Goal: Information Seeking & Learning: Learn about a topic

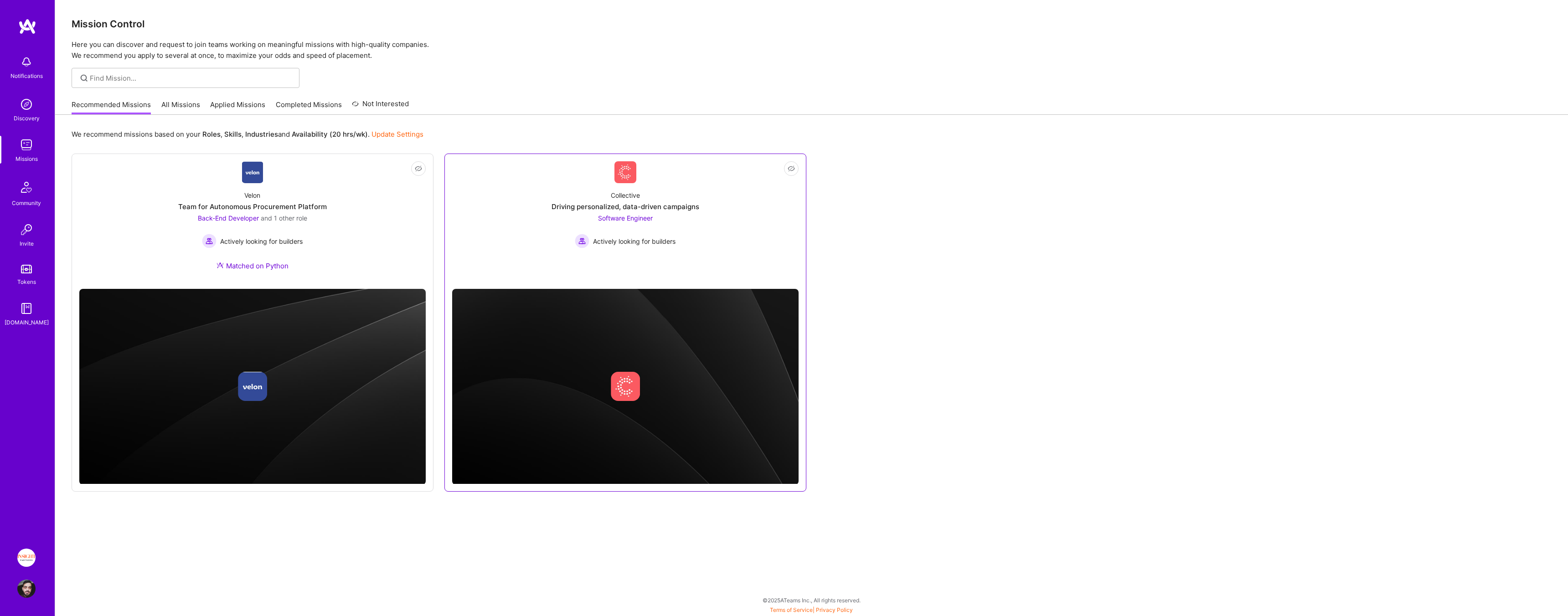
click at [729, 211] on div "Collective Driving personalized, data-driven campaigns Software Engineer Active…" at bounding box center [625, 215] width 347 height 65
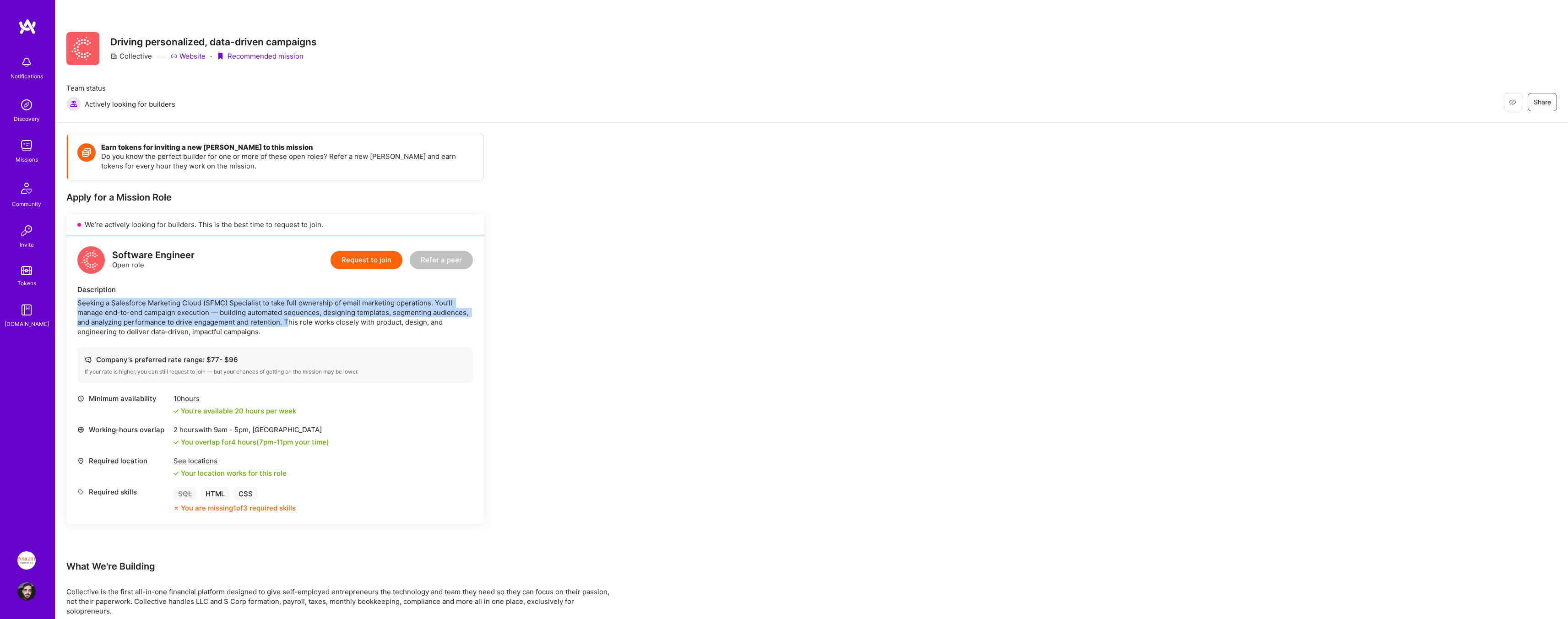
drag, startPoint x: 149, startPoint y: 292, endPoint x: 290, endPoint y: 318, distance: 143.4
click at [290, 318] on div "Description Seeking a Salesforce Marketing Cloud (SFMC) Specialist to take full…" at bounding box center [275, 310] width 396 height 52
click at [290, 318] on div "Seeking a Salesforce Marketing Cloud (SFMC) Specialist to take full ownership o…" at bounding box center [275, 317] width 396 height 39
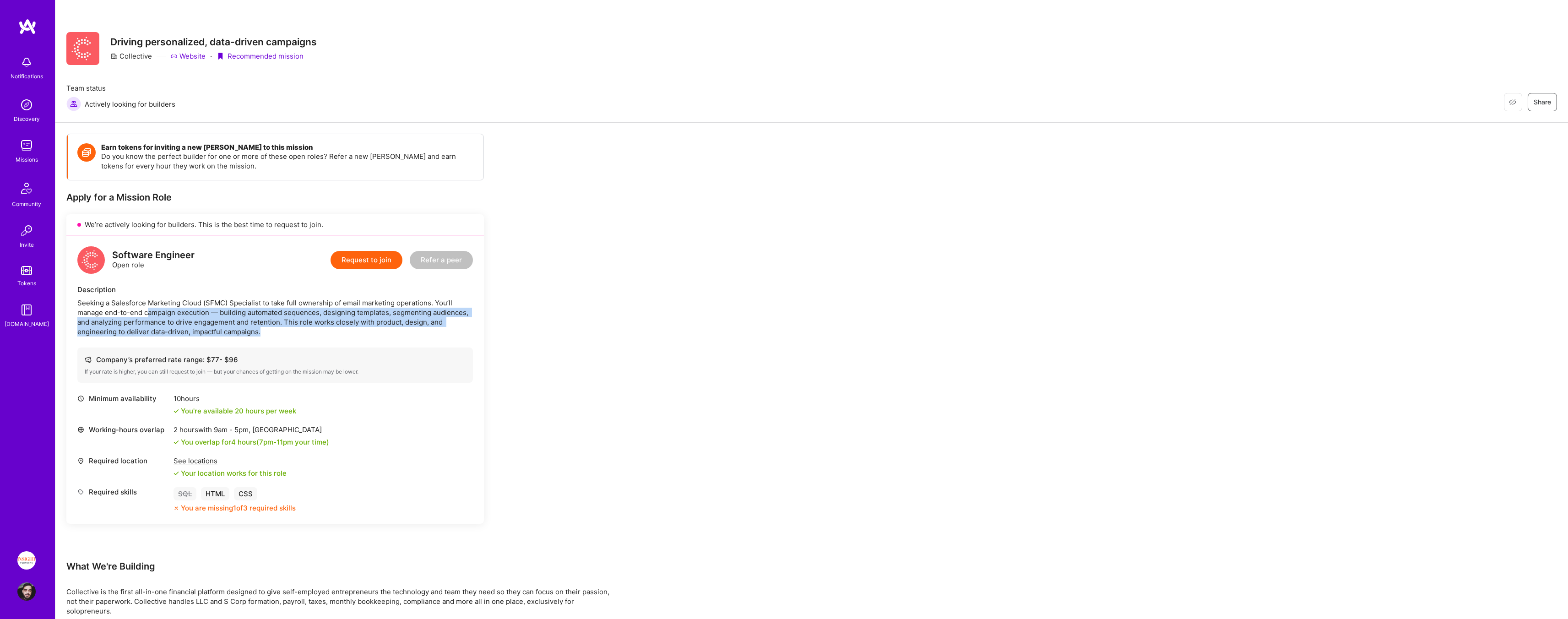
drag, startPoint x: 184, startPoint y: 314, endPoint x: 149, endPoint y: 308, distance: 35.5
click at [149, 308] on div "Seeking a Salesforce Marketing Cloud (SFMC) Specialist to take full ownership o…" at bounding box center [275, 317] width 396 height 39
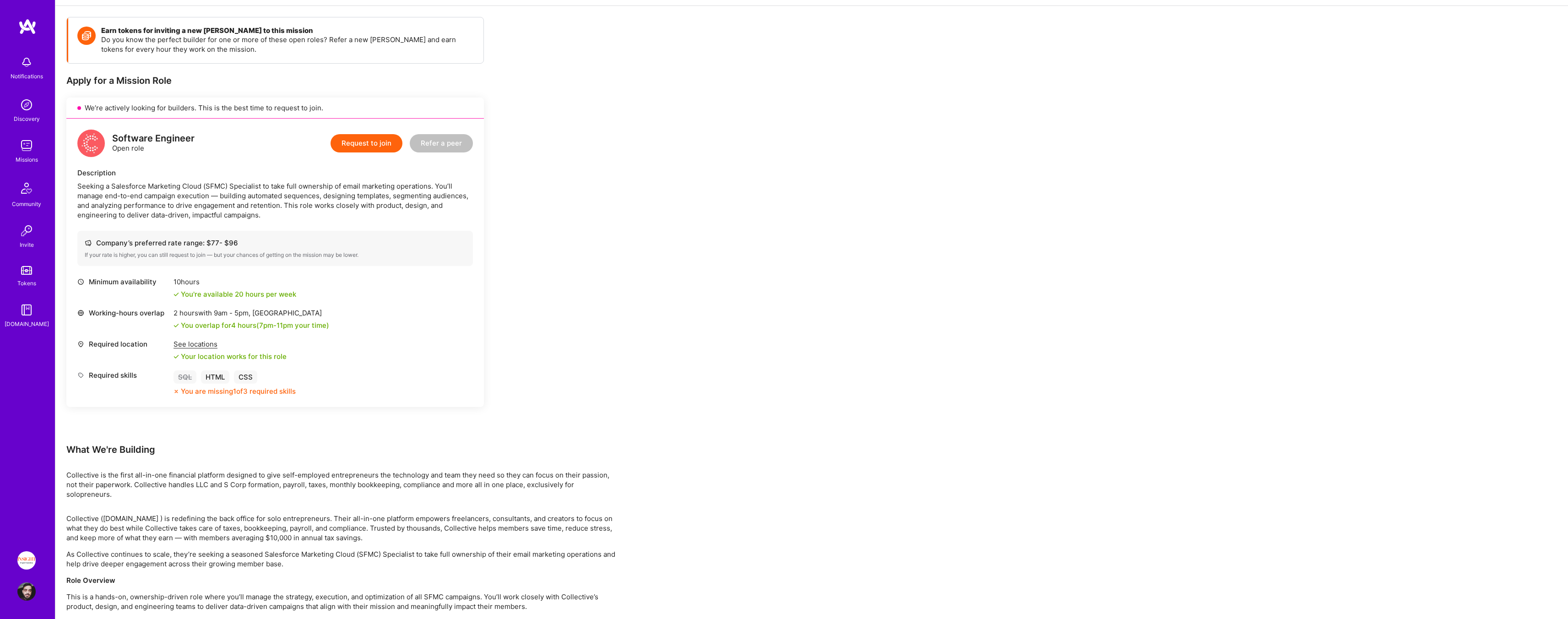
scroll to position [116, 0]
drag, startPoint x: 254, startPoint y: 209, endPoint x: 200, endPoint y: 197, distance: 55.3
click at [200, 197] on div "Seeking a Salesforce Marketing Cloud (SFMC) Specialist to take full ownership o…" at bounding box center [275, 202] width 396 height 39
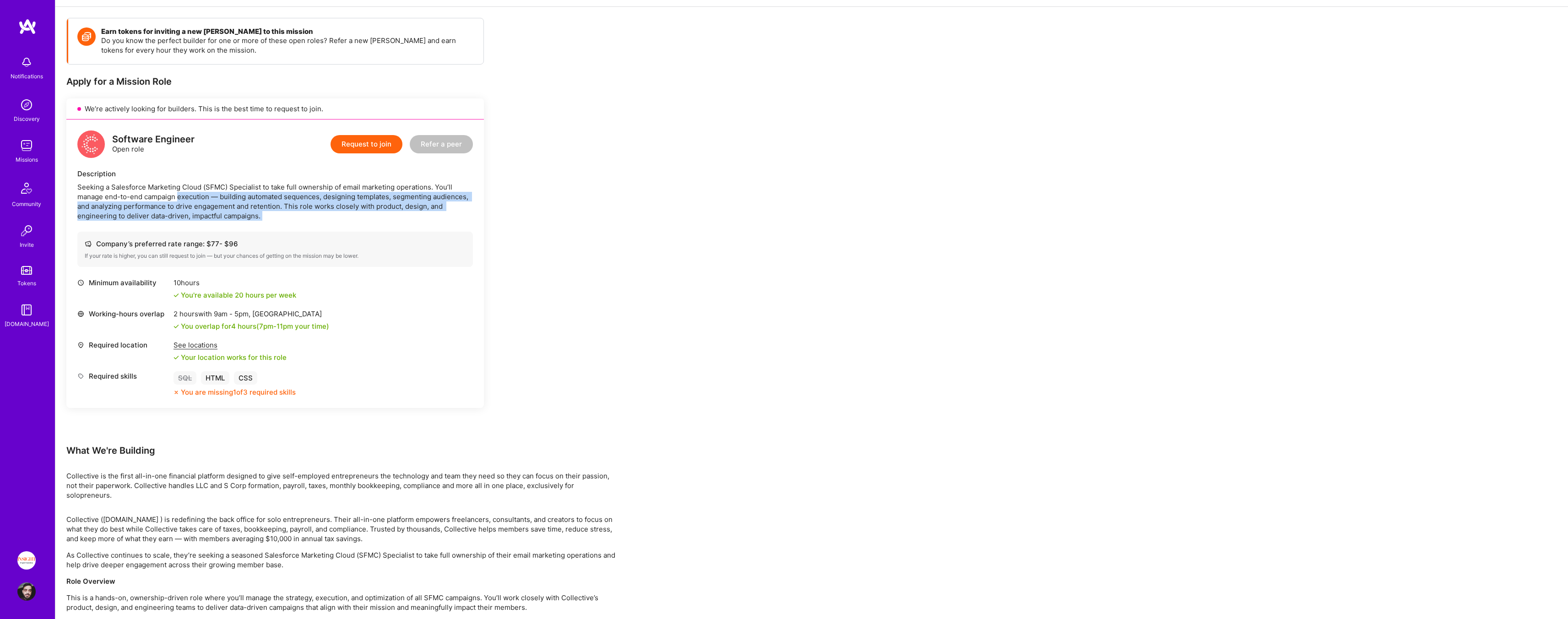
drag, startPoint x: 200, startPoint y: 197, endPoint x: 275, endPoint y: 225, distance: 80.1
click at [275, 225] on div "Software Engineer Open role Request to join Refer a peer Description Seeking a …" at bounding box center [275, 264] width 417 height 289
click at [269, 219] on div "Seeking a Salesforce Marketing Cloud (SFMC) Specialist to take full ownership o…" at bounding box center [275, 202] width 396 height 39
drag, startPoint x: 269, startPoint y: 219, endPoint x: 254, endPoint y: 195, distance: 28.3
click at [254, 195] on div "Seeking a Salesforce Marketing Cloud (SFMC) Specialist to take full ownership o…" at bounding box center [275, 202] width 396 height 39
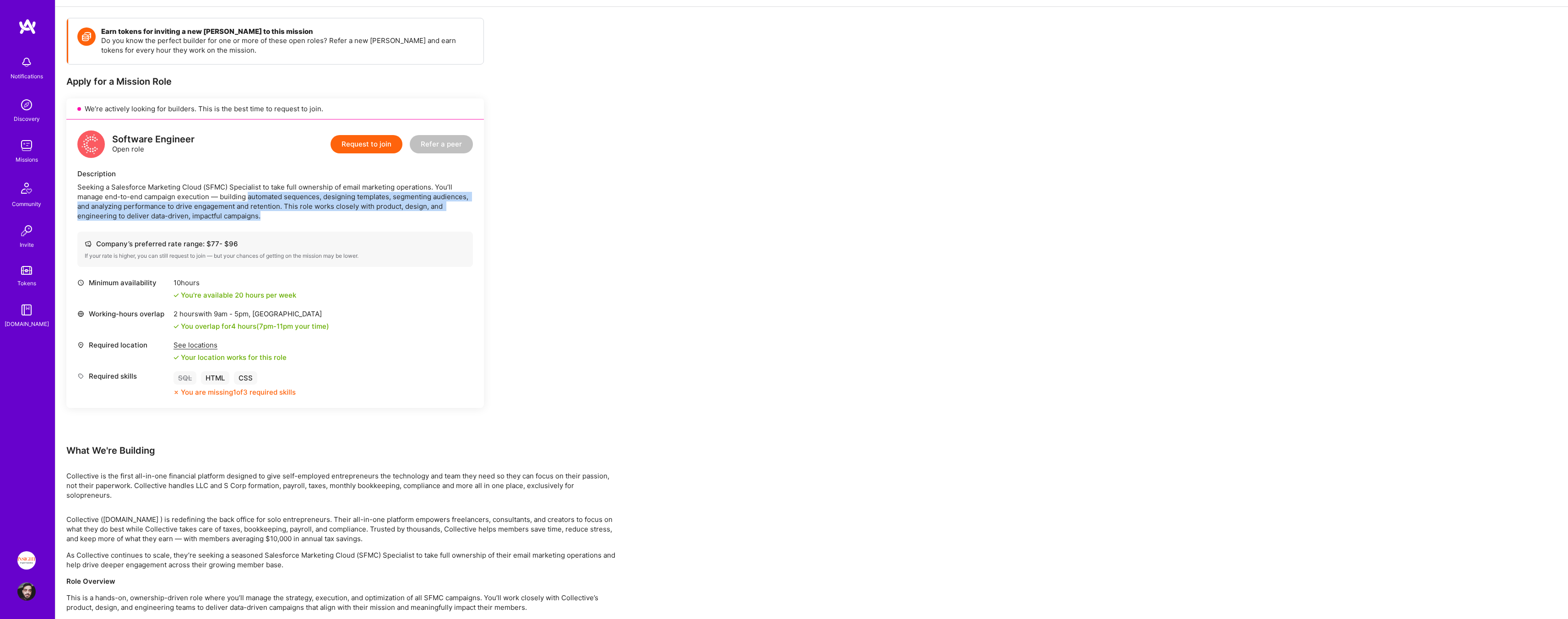
click at [254, 195] on div "Seeking a Salesforce Marketing Cloud (SFMC) Specialist to take full ownership o…" at bounding box center [275, 202] width 396 height 39
drag, startPoint x: 247, startPoint y: 189, endPoint x: 293, endPoint y: 222, distance: 56.6
click at [293, 222] on div "Software Engineer Open role Request to join Refer a peer Description Seeking a …" at bounding box center [275, 264] width 417 height 289
click at [294, 222] on div "Software Engineer Open role Request to join Refer a peer Description Seeking a …" at bounding box center [275, 264] width 417 height 289
drag, startPoint x: 90, startPoint y: 184, endPoint x: 345, endPoint y: 210, distance: 256.3
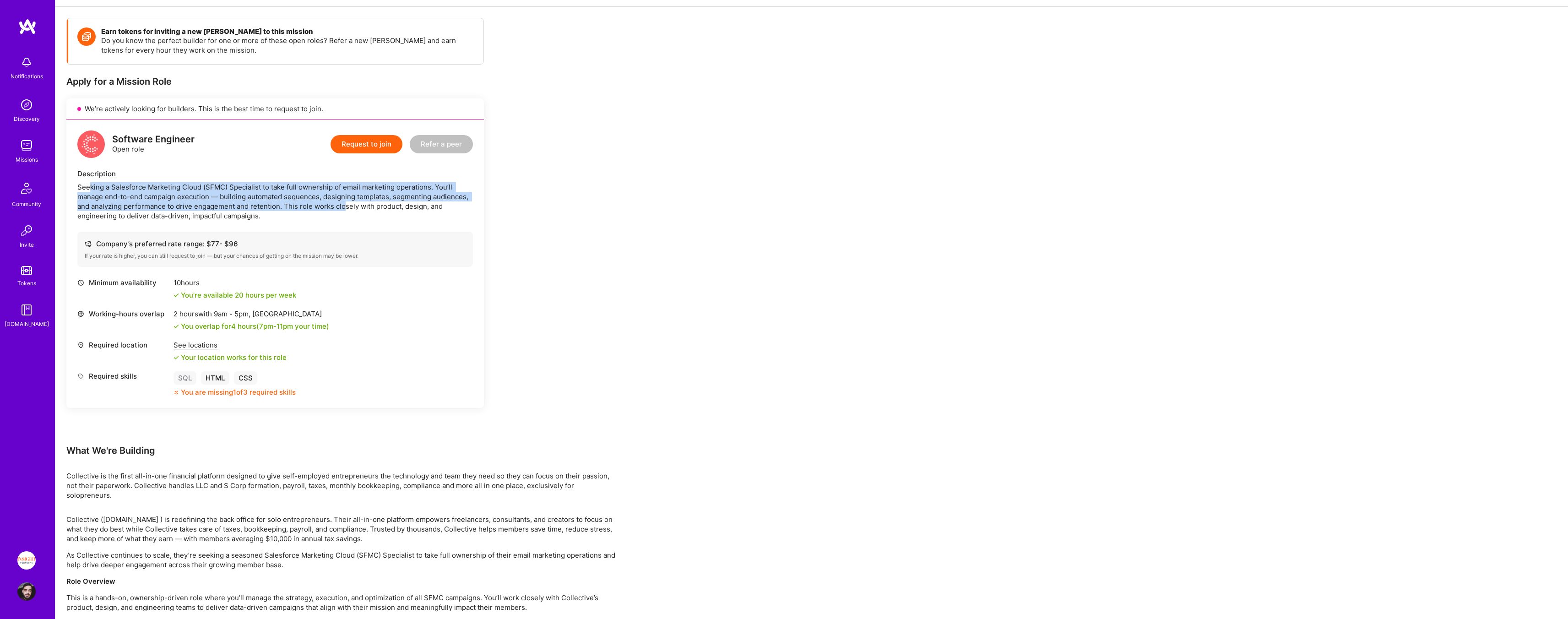
click at [345, 210] on div "Seeking a Salesforce Marketing Cloud (SFMC) Specialist to take full ownership o…" at bounding box center [275, 202] width 396 height 39
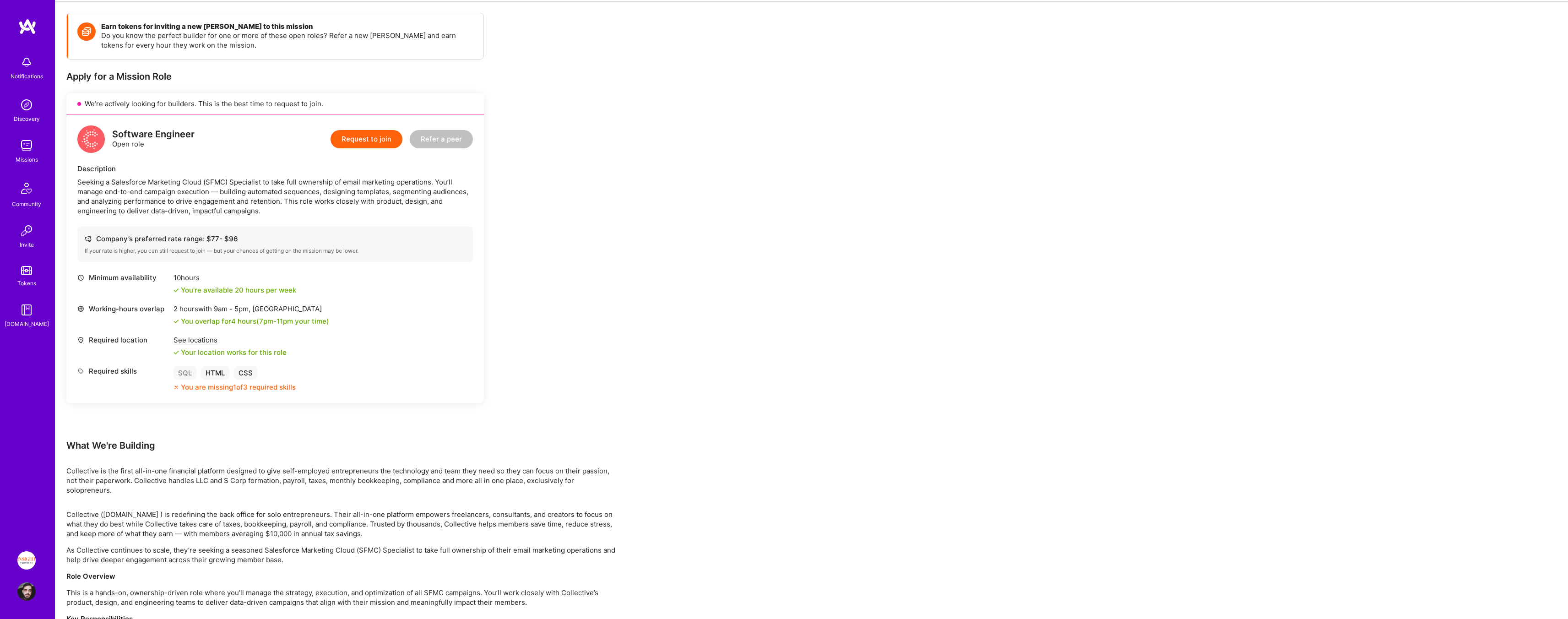
scroll to position [268, 0]
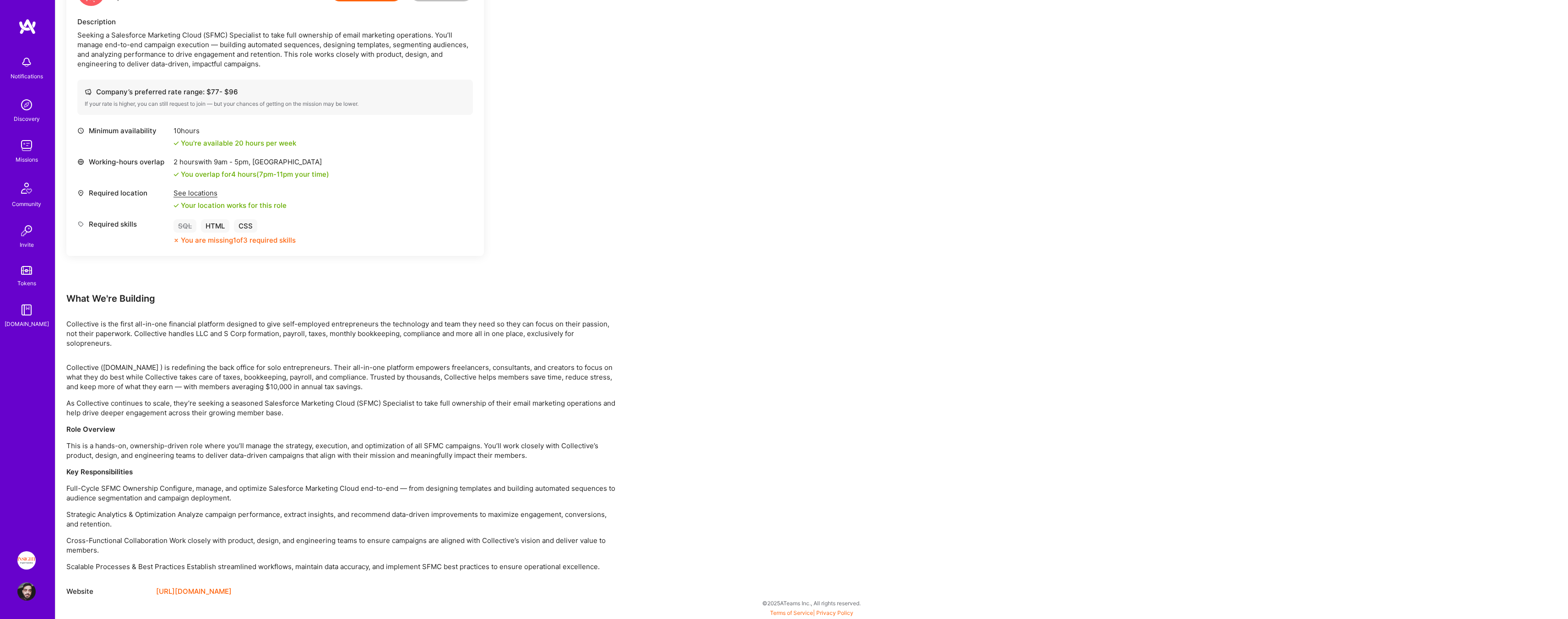
click at [17, 148] on img at bounding box center [26, 145] width 19 height 19
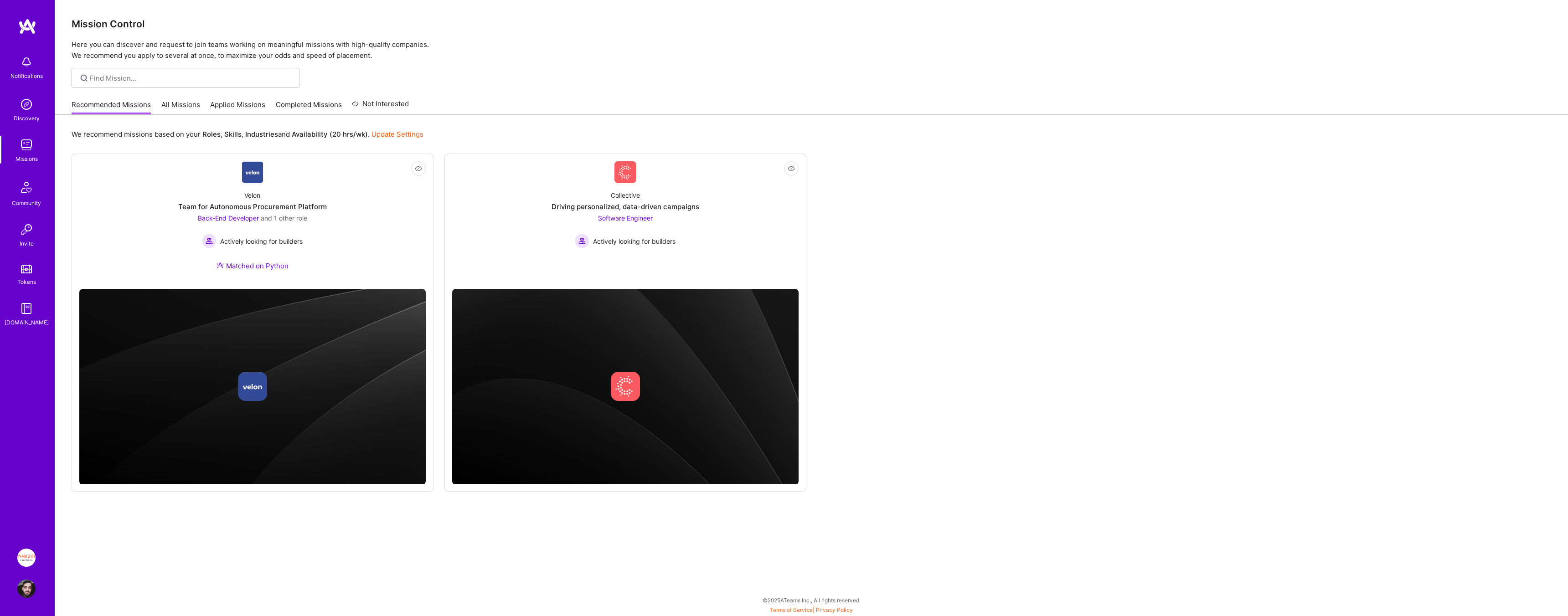
click at [201, 104] on div "Recommended Missions All Missions Applied Missions Completed Missions Not Inter…" at bounding box center [240, 104] width 337 height 19
